Goal: Task Accomplishment & Management: Manage account settings

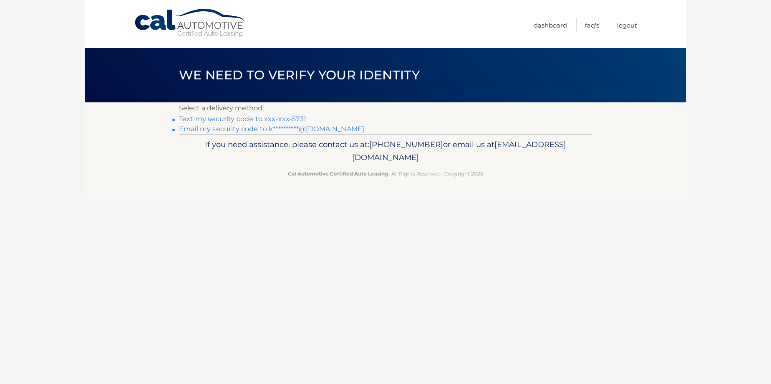
click at [283, 119] on link "Text my security code to xxx-xxx-5731" at bounding box center [242, 119] width 127 height 8
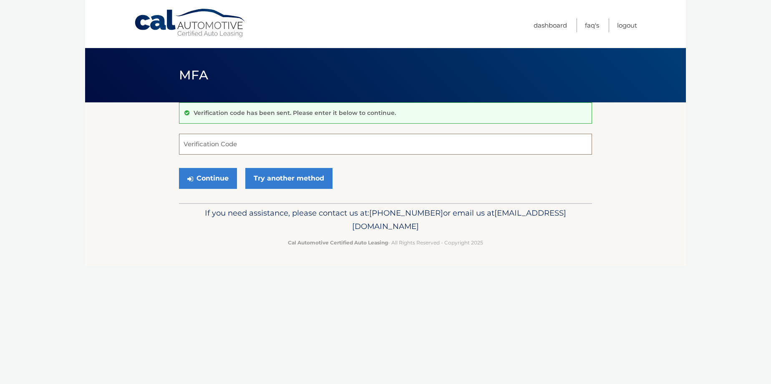
click at [267, 145] on input "Verification Code" at bounding box center [385, 144] width 413 height 21
click at [267, 140] on input "Verification Code" at bounding box center [385, 144] width 413 height 21
type input "255058"
click at [278, 176] on link "Try another method" at bounding box center [288, 178] width 87 height 21
click at [214, 174] on button "Continue" at bounding box center [208, 178] width 58 height 21
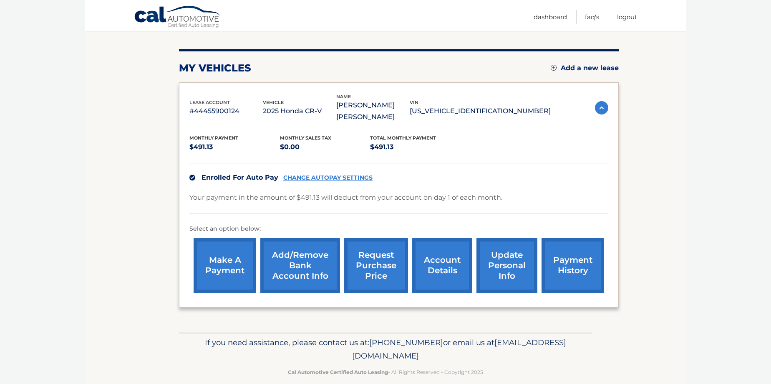
scroll to position [90, 0]
click at [300, 248] on link "Add/Remove bank account info" at bounding box center [300, 265] width 80 height 55
